Goal: Find specific page/section: Locate a particular part of the current website

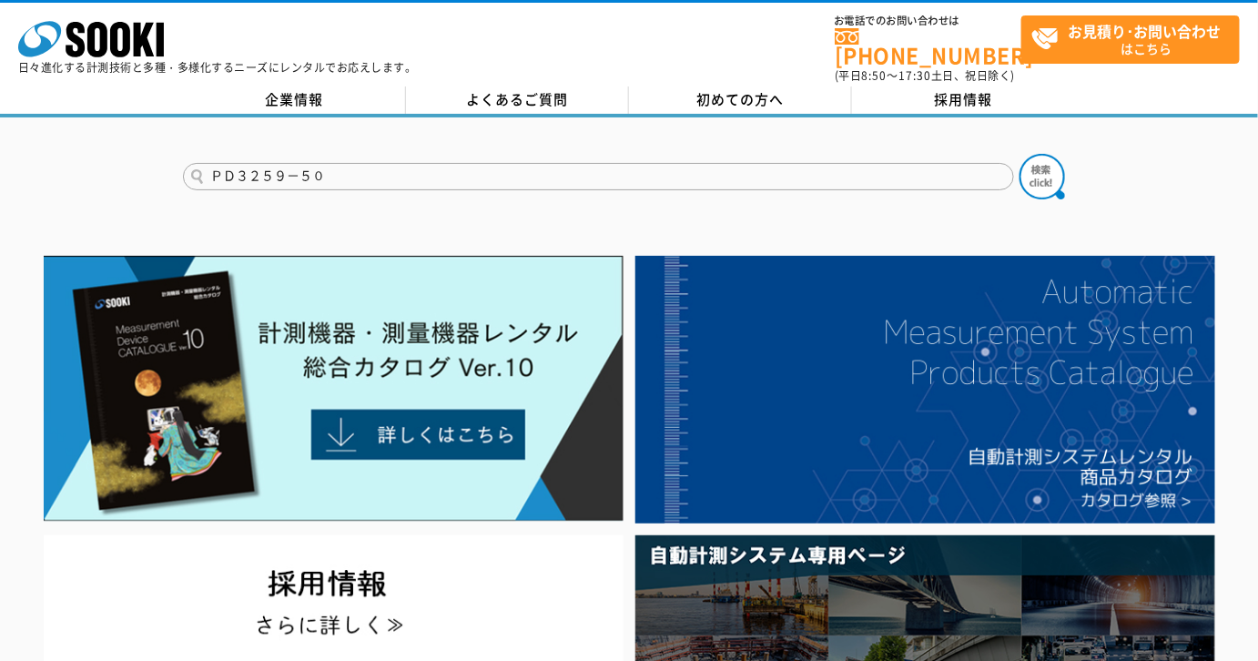
drag, startPoint x: 0, startPoint y: 0, endPoint x: 35, endPoint y: 178, distance: 180.9
click at [35, 178] on div "ＰＤ３２５９－５０" at bounding box center [629, 160] width 1258 height 87
type input "PD3259-50"
click at [1056, 155] on img at bounding box center [1043, 177] width 46 height 46
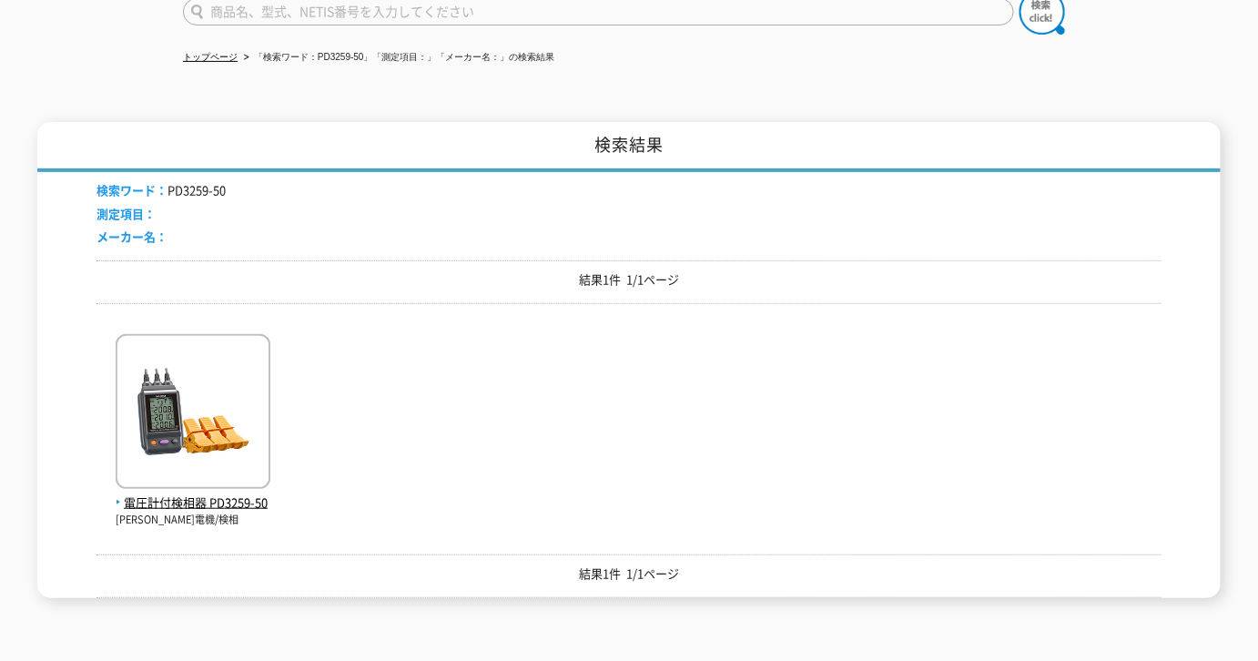
scroll to position [330, 0]
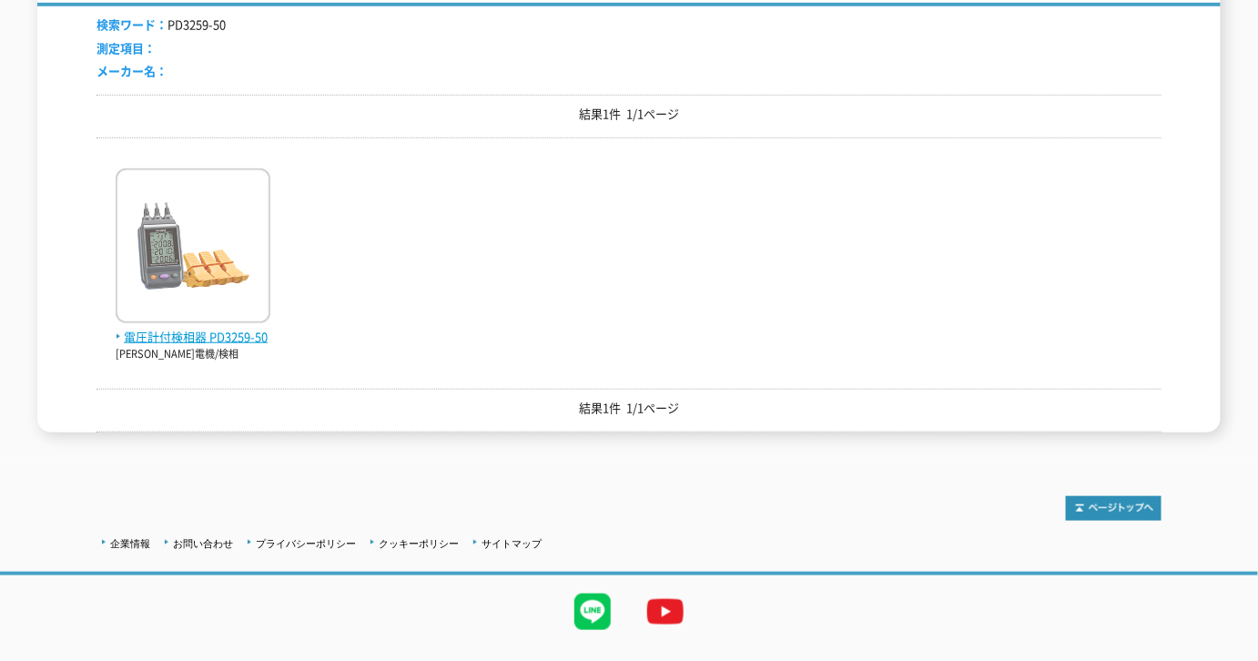
click at [213, 249] on img at bounding box center [193, 247] width 155 height 159
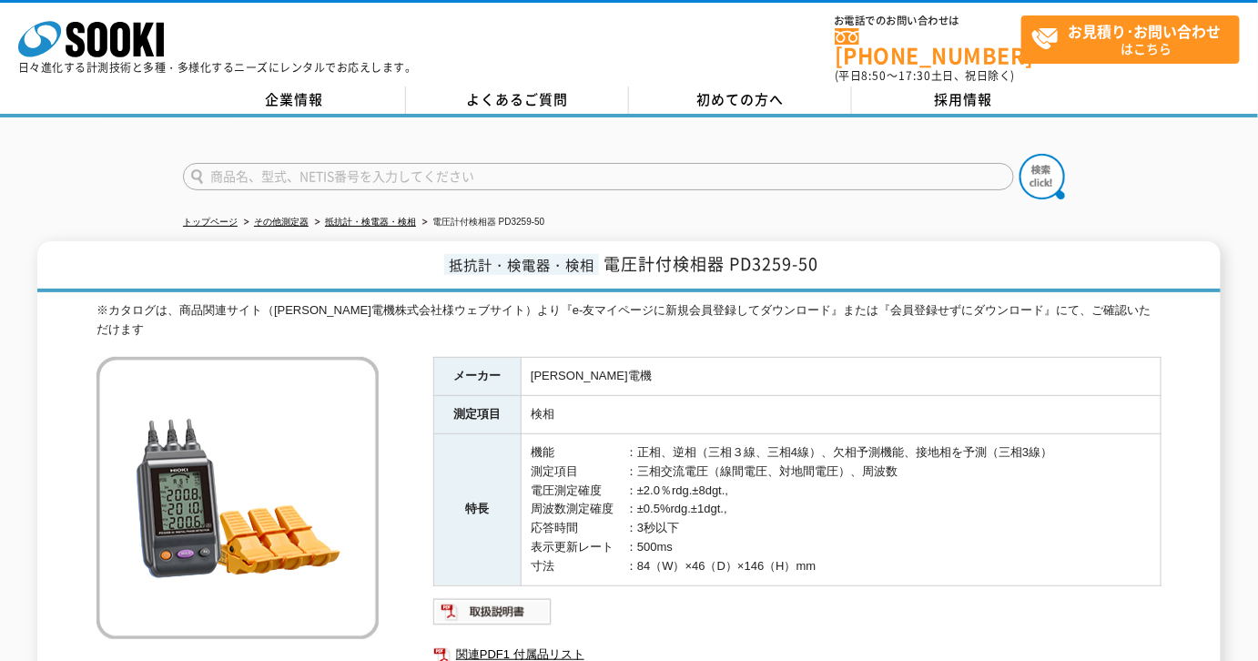
click at [481, 154] on form at bounding box center [629, 179] width 892 height 51
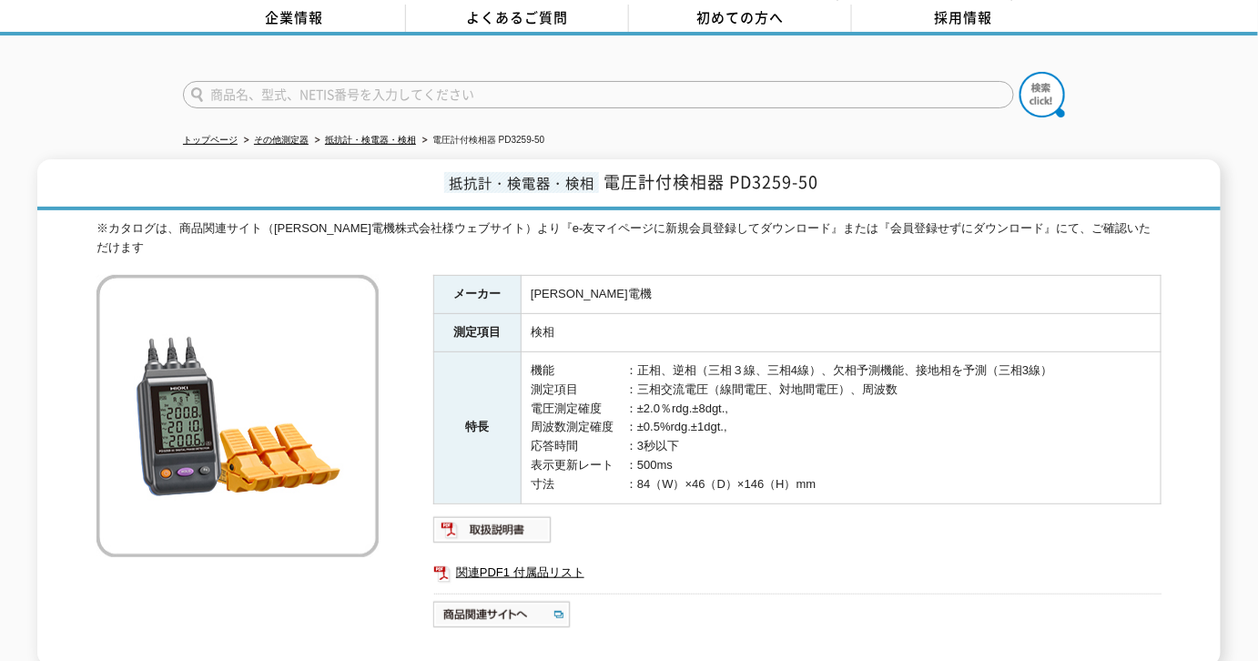
scroll to position [248, 0]
